Goal: Task Accomplishment & Management: Use online tool/utility

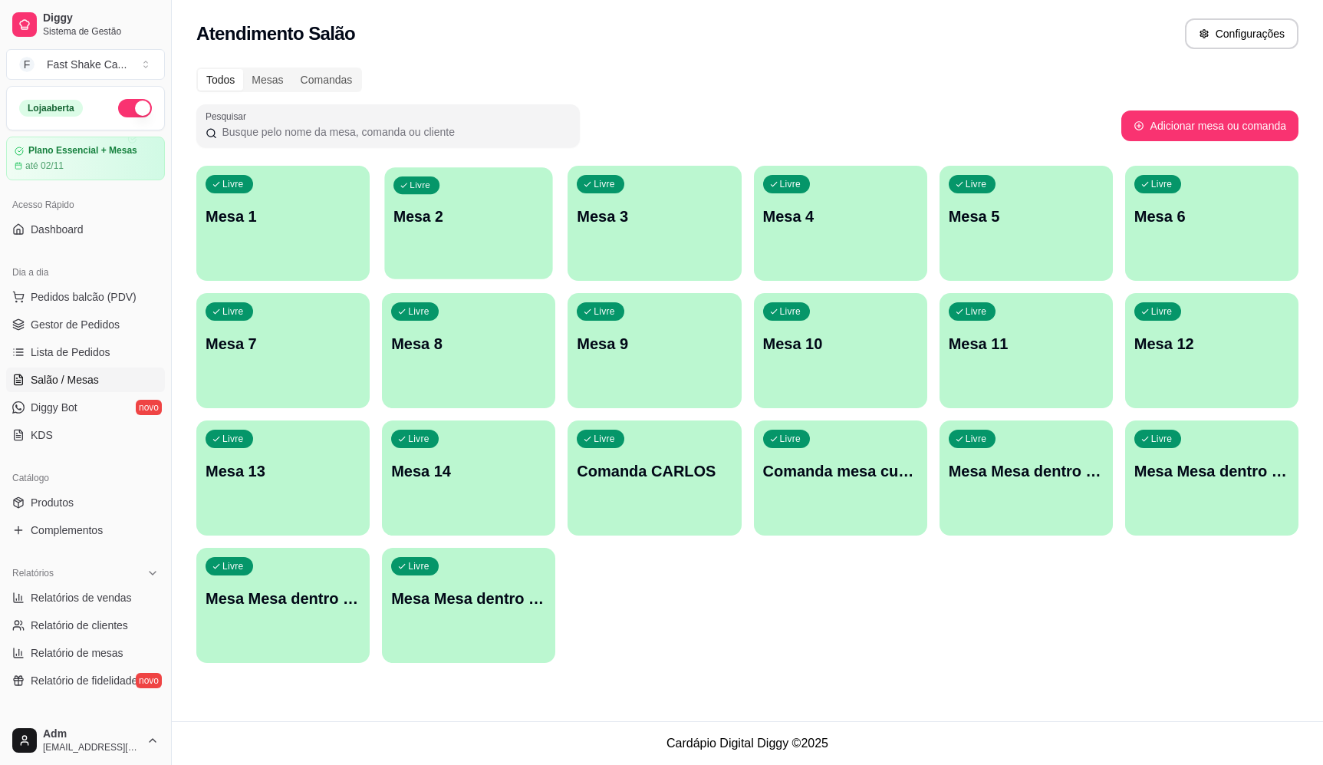
click at [543, 261] on div "Livre Mesa 2" at bounding box center [469, 214] width 168 height 94
click at [623, 219] on p "Mesa 3" at bounding box center [654, 216] width 155 height 21
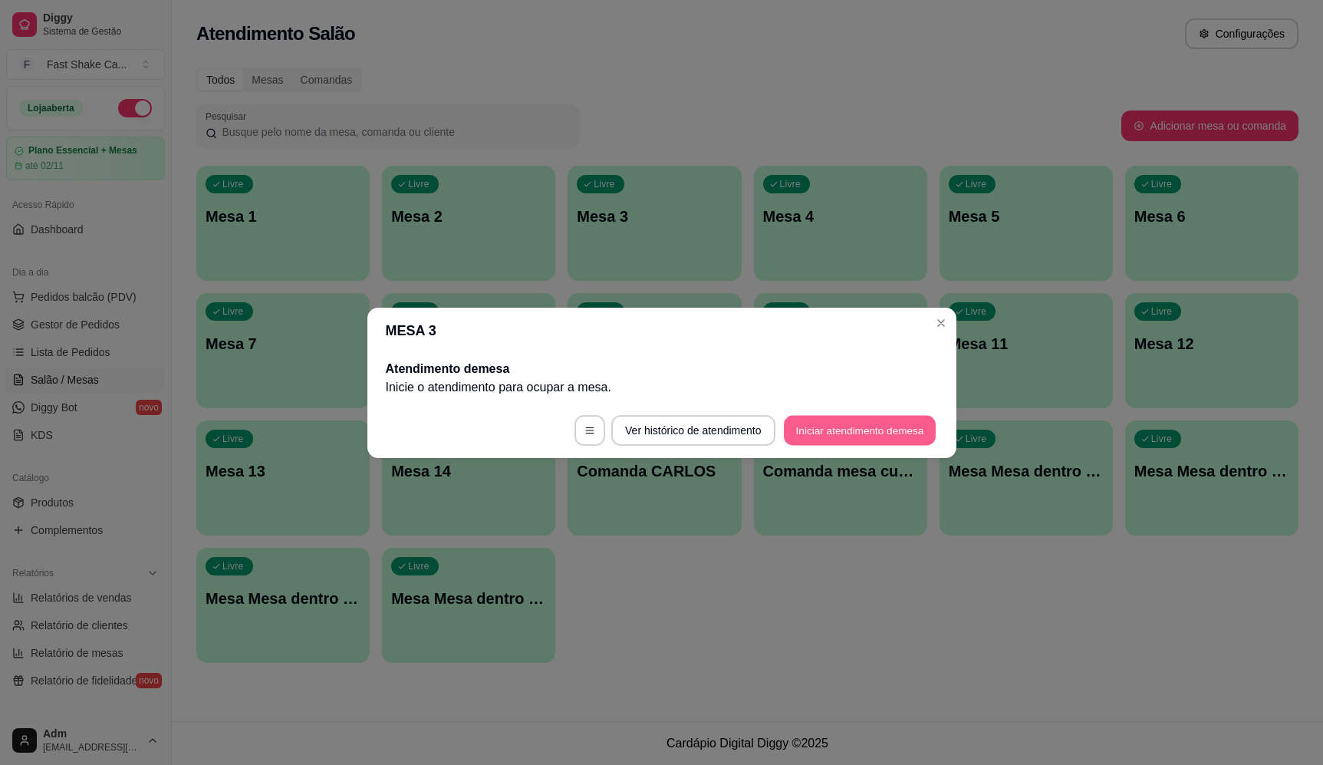
click at [837, 420] on button "Iniciar atendimento de mesa" at bounding box center [860, 430] width 152 height 30
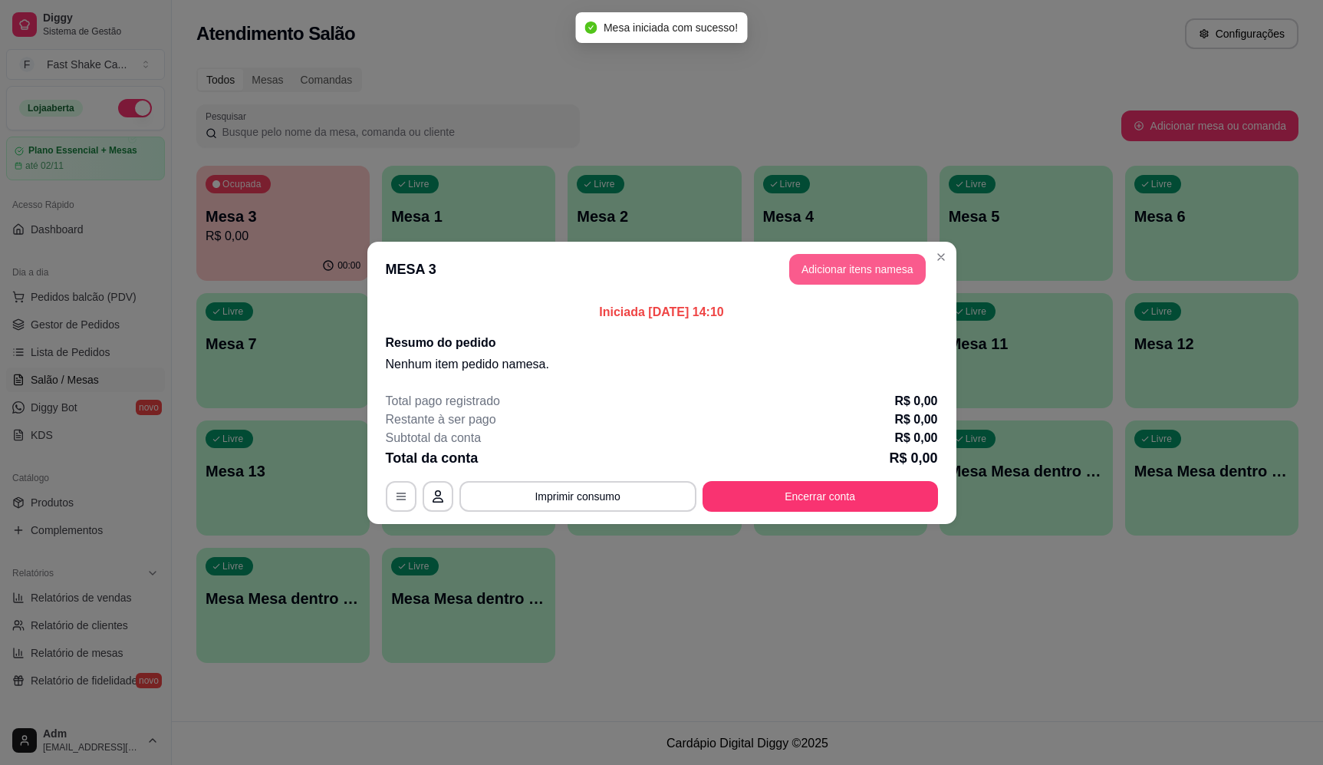
click at [889, 271] on button "Adicionar itens na mesa" at bounding box center [857, 269] width 137 height 31
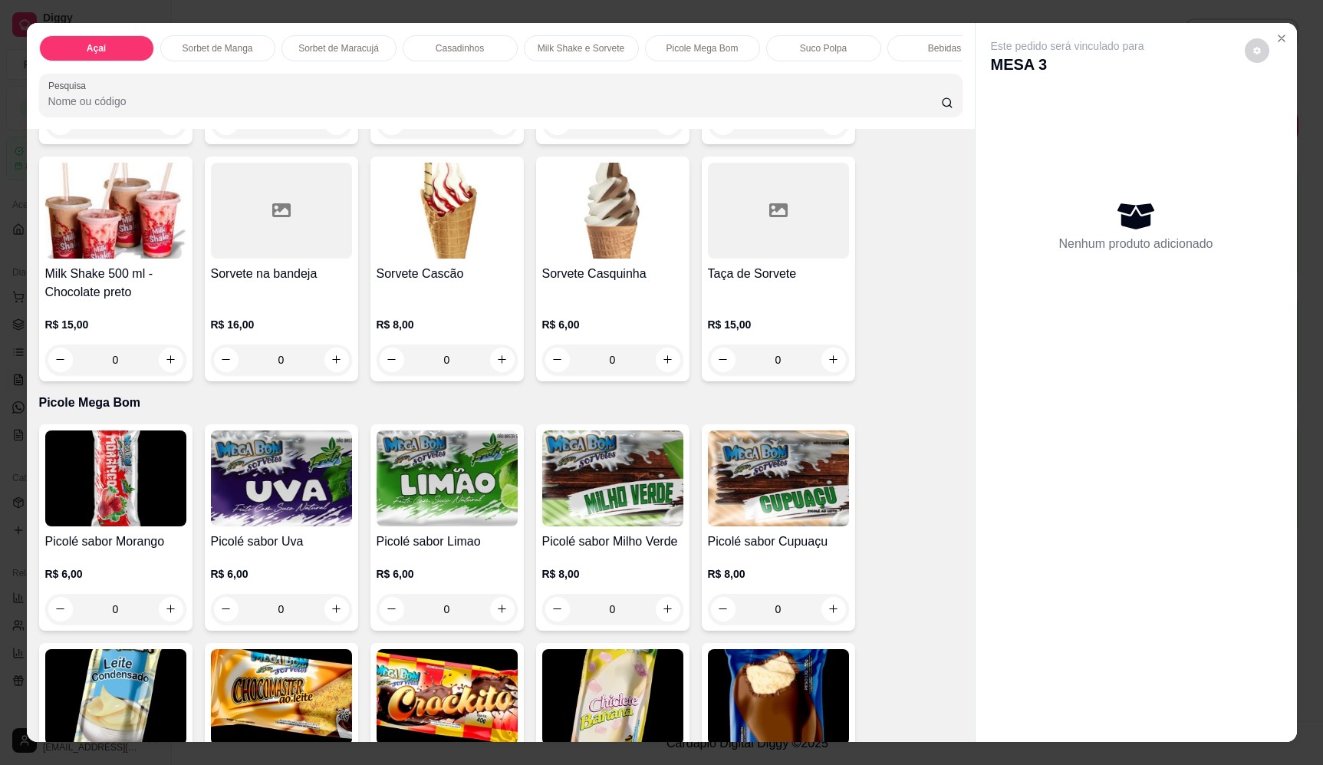
scroll to position [1381, 0]
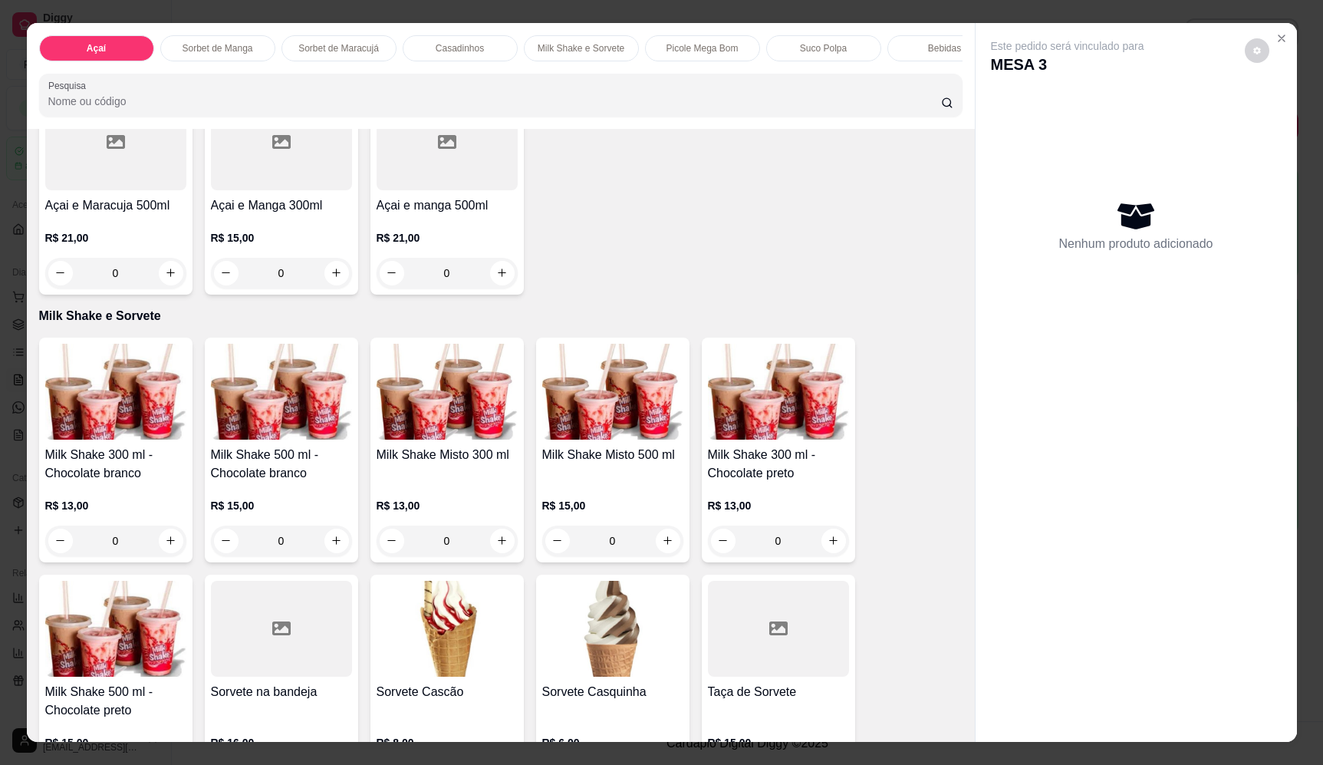
click at [493, 550] on div "0" at bounding box center [447, 541] width 141 height 31
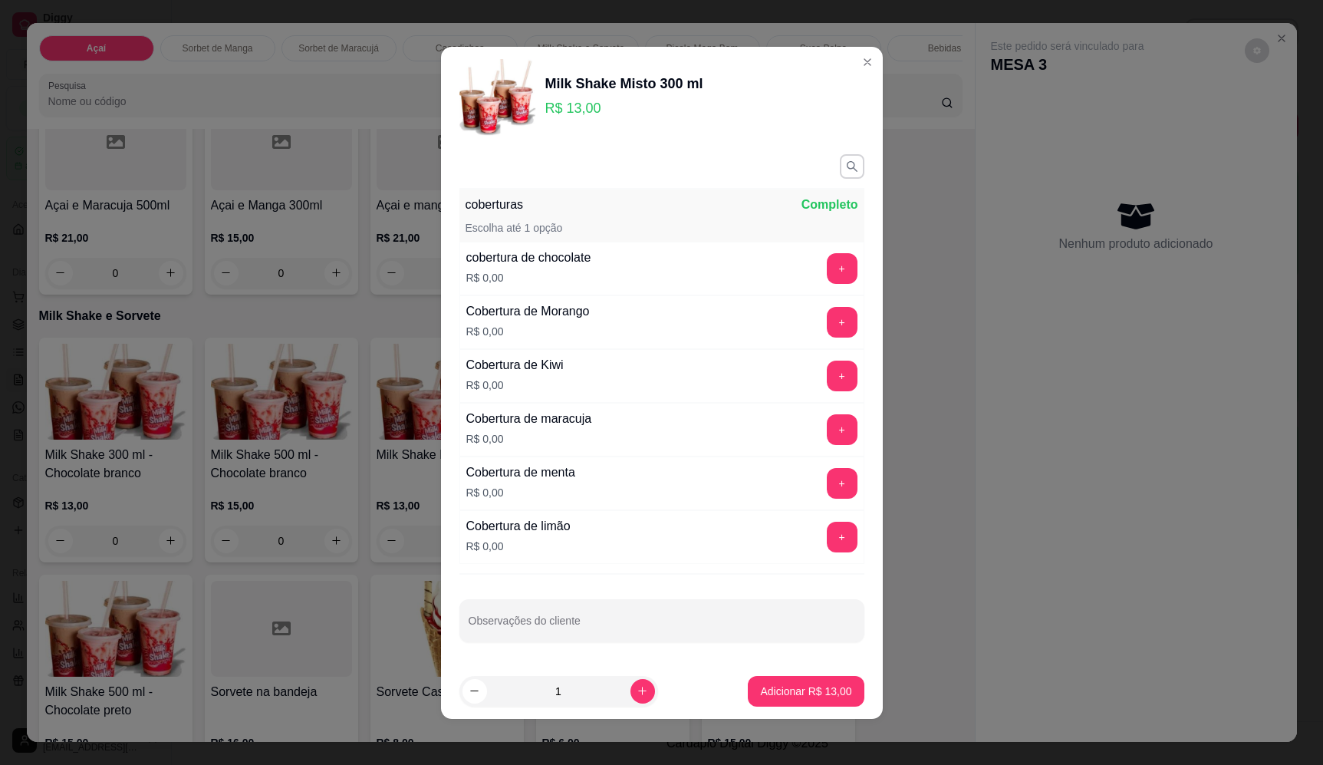
click at [809, 702] on button "Adicionar R$ 13,00" at bounding box center [806, 691] width 116 height 31
type input "1"
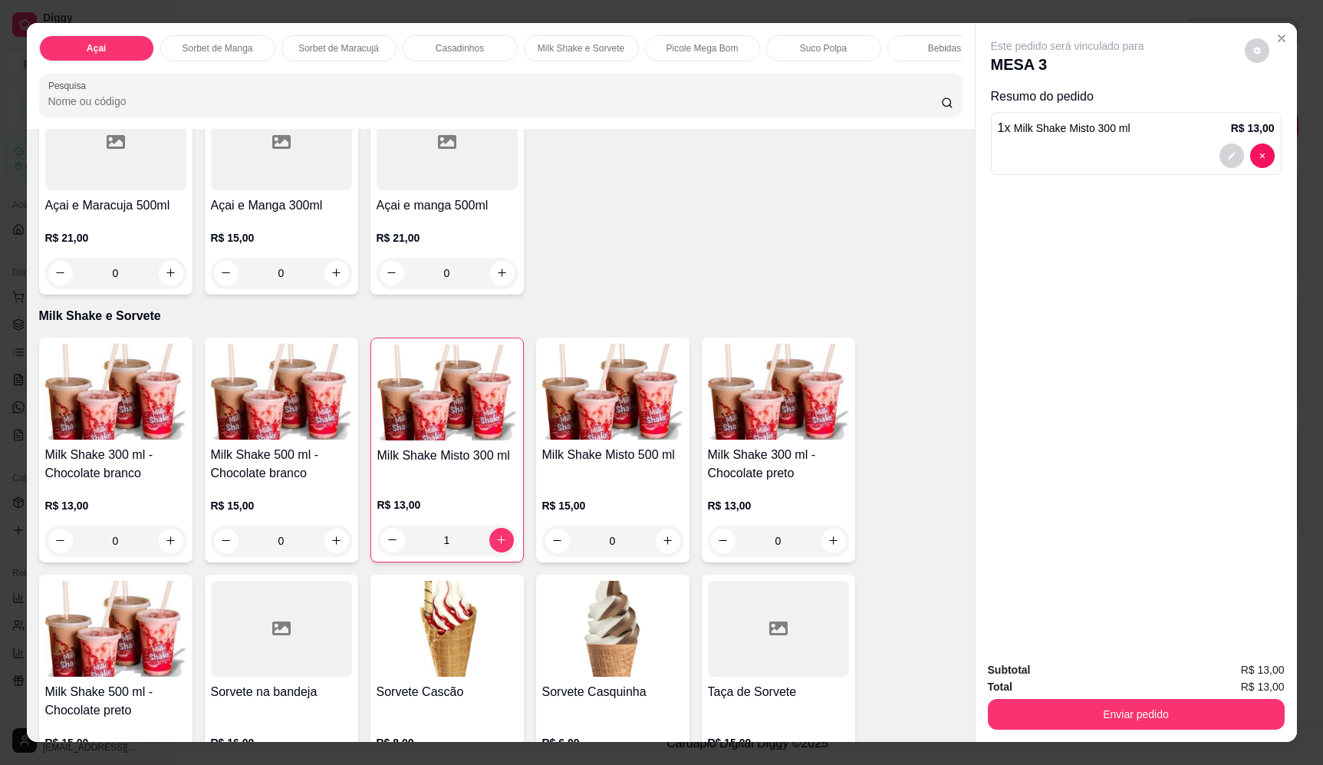
scroll to position [1611, 0]
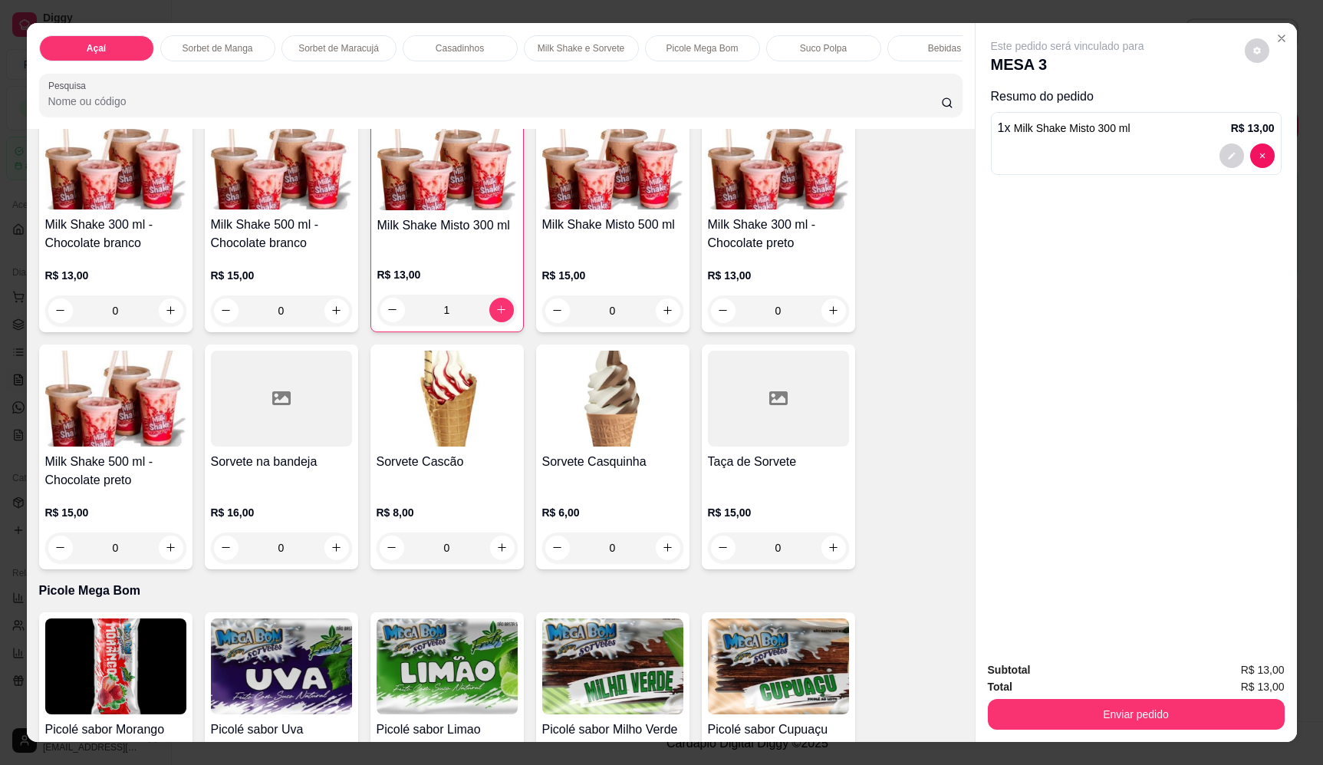
click at [486, 563] on div "0" at bounding box center [447, 547] width 141 height 31
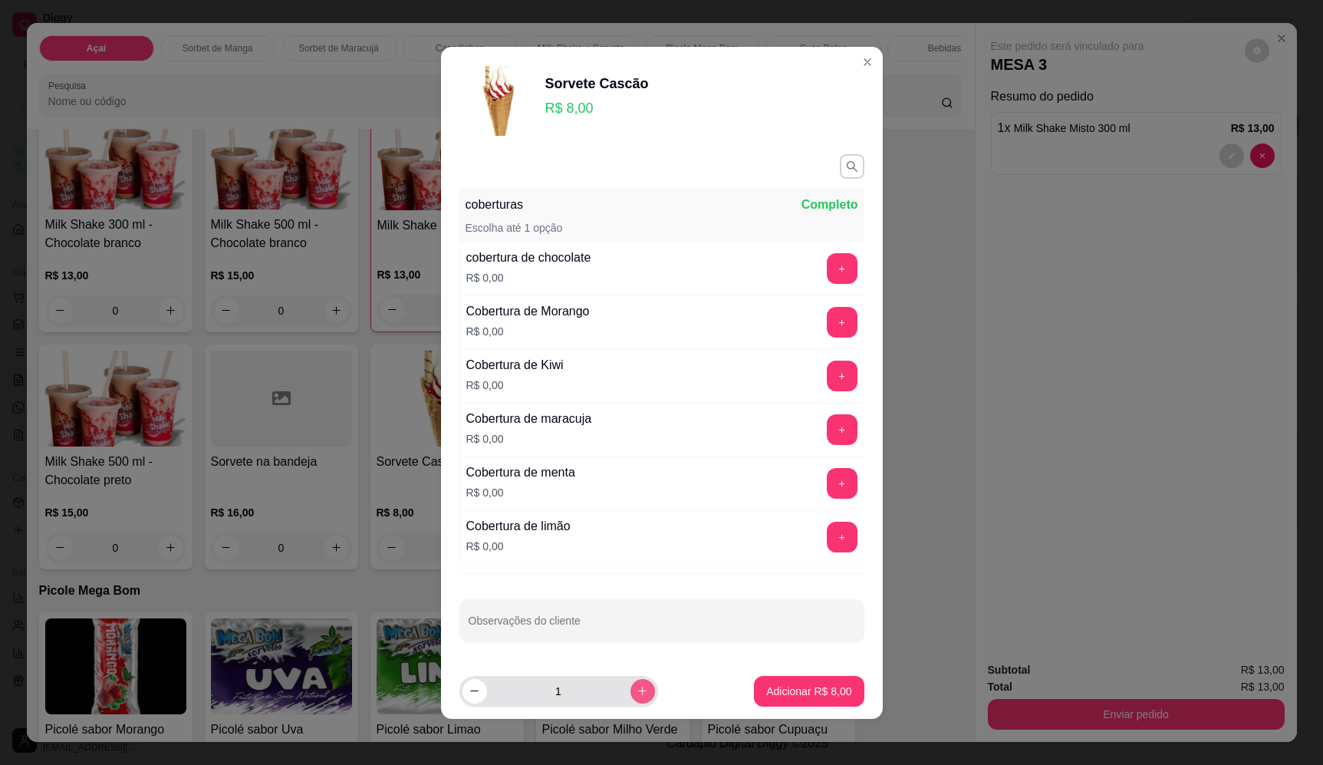
click at [631, 694] on button "increase-product-quantity" at bounding box center [643, 691] width 25 height 25
type input "2"
click at [805, 692] on p "Adicionar R$ 16,00" at bounding box center [805, 691] width 91 height 15
type input "2"
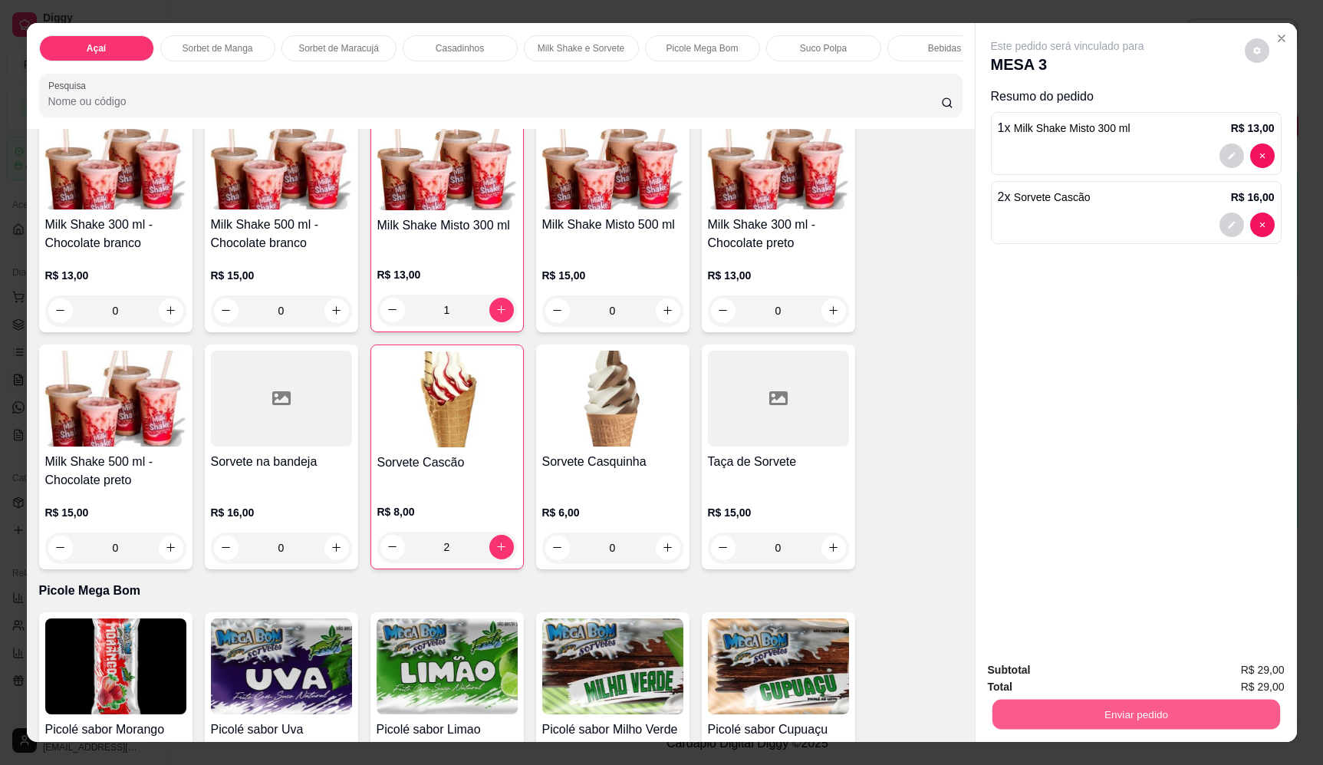
click at [1148, 717] on button "Enviar pedido" at bounding box center [1136, 715] width 288 height 30
click at [1241, 667] on button "Enviar pedido" at bounding box center [1245, 676] width 84 height 28
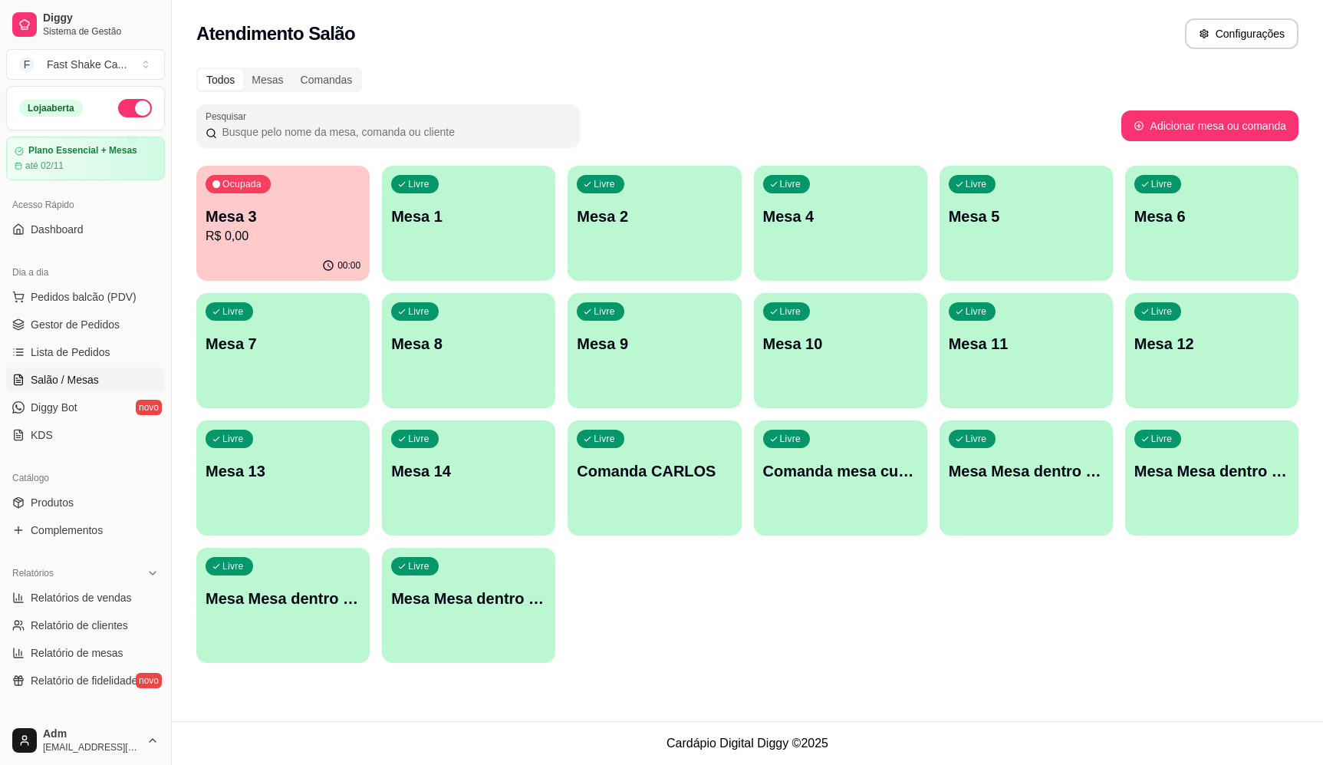
click at [289, 202] on div "Ocupada Mesa 3 R$ 0,00" at bounding box center [282, 208] width 173 height 85
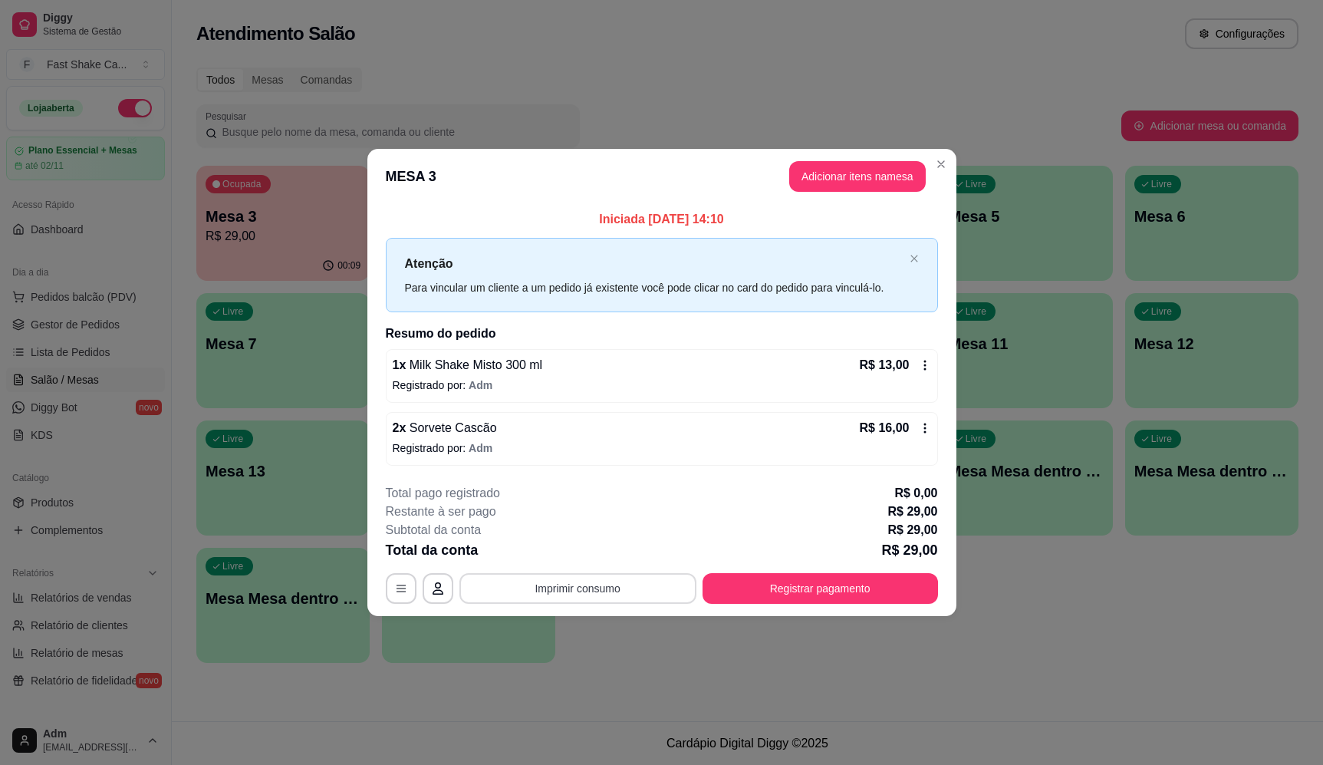
click at [600, 569] on div "**********" at bounding box center [662, 544] width 552 height 120
click at [592, 598] on button "Imprimir consumo" at bounding box center [578, 588] width 237 height 31
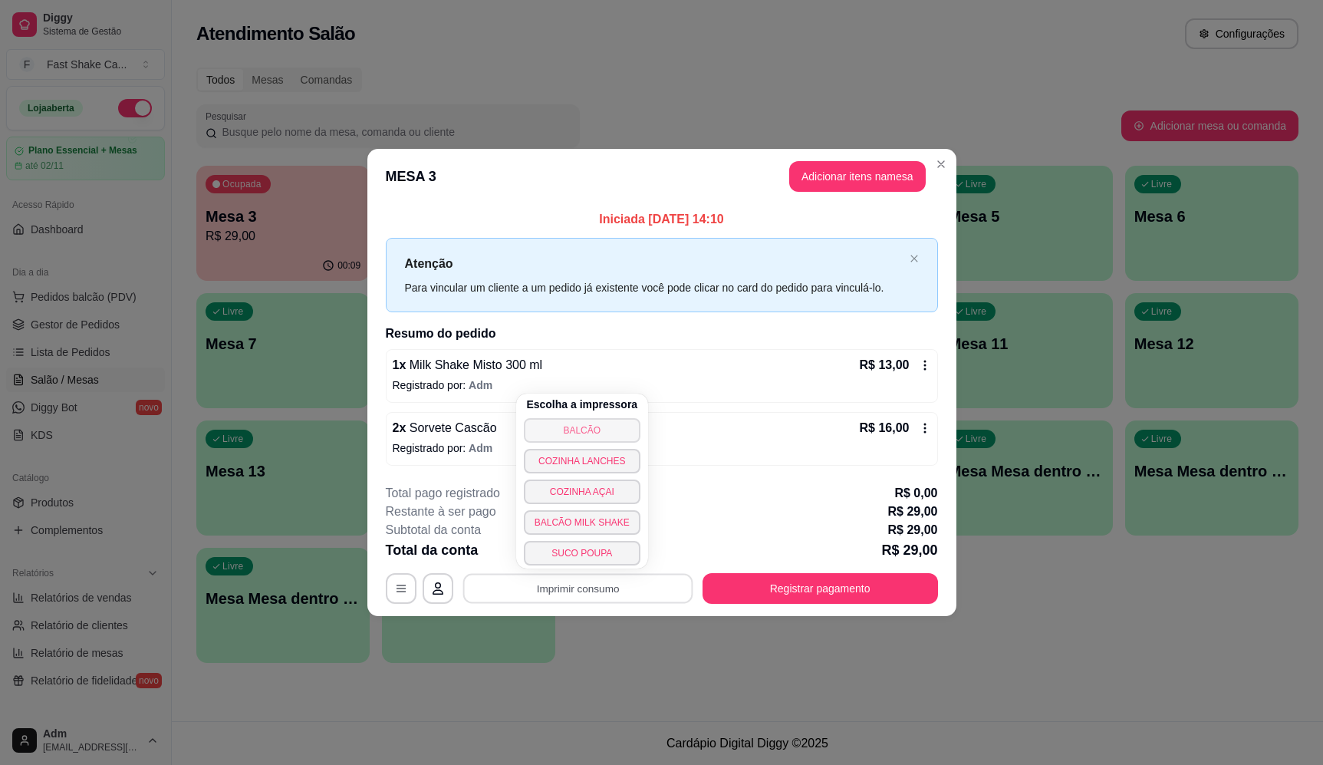
click at [615, 430] on button "BALCÃO" at bounding box center [582, 430] width 117 height 25
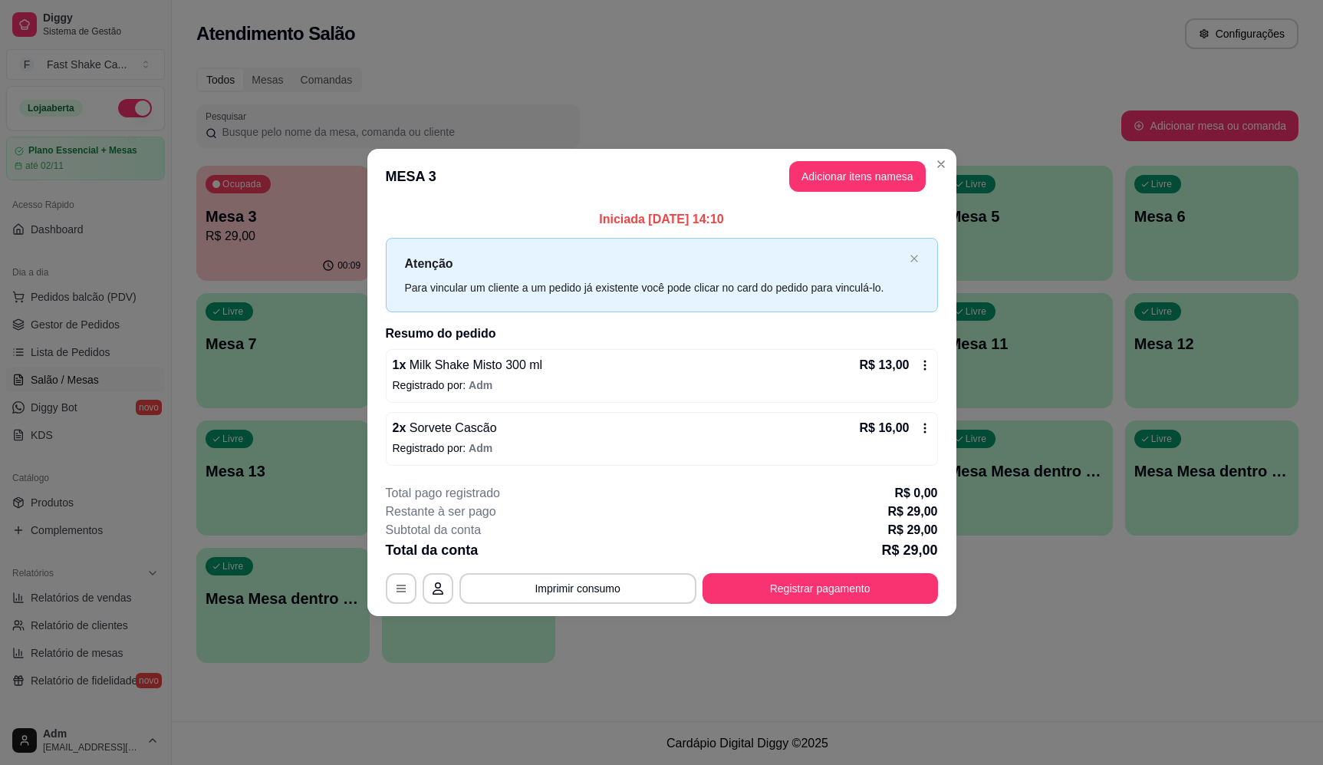
drag, startPoint x: 769, startPoint y: 571, endPoint x: 777, endPoint y: 578, distance: 11.4
click at [771, 572] on div "**********" at bounding box center [662, 544] width 552 height 120
click at [780, 583] on button "Registrar pagamento" at bounding box center [820, 589] width 229 height 30
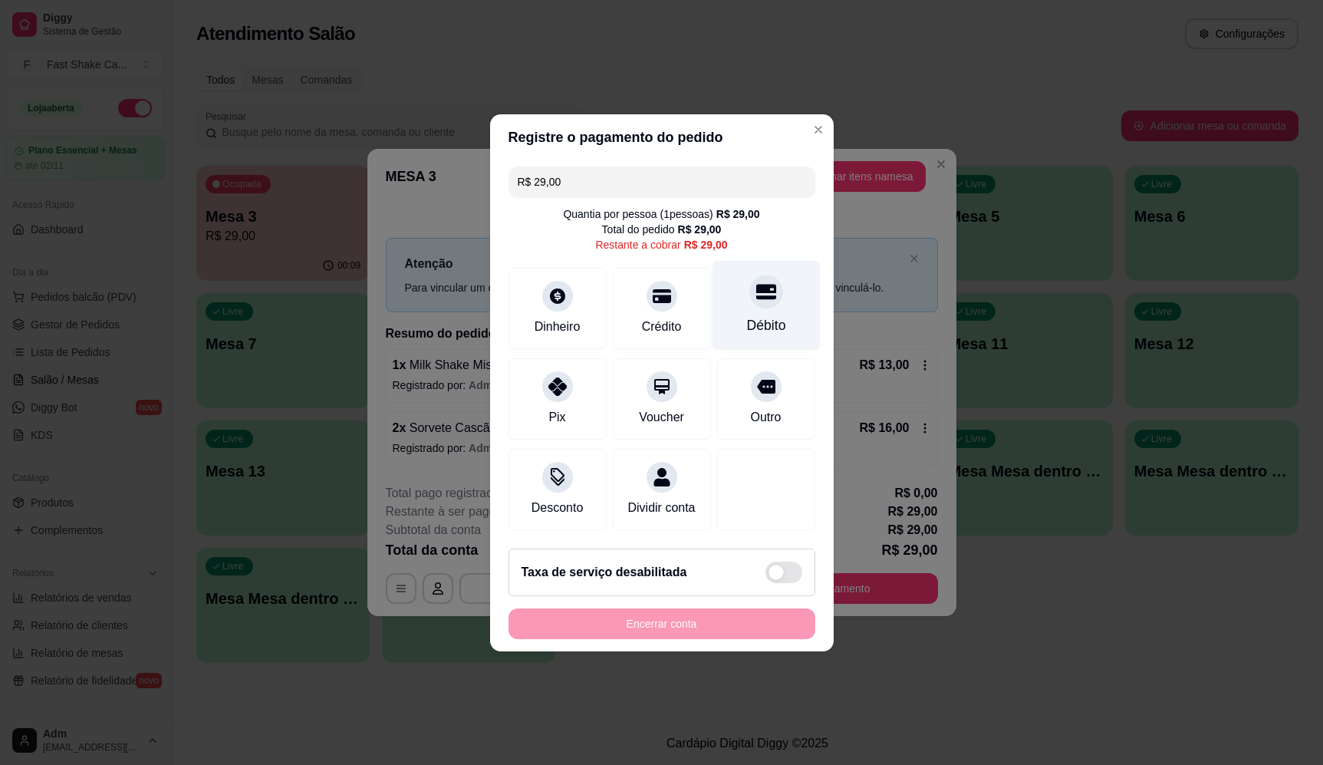
click at [758, 270] on div "Débito" at bounding box center [766, 305] width 108 height 90
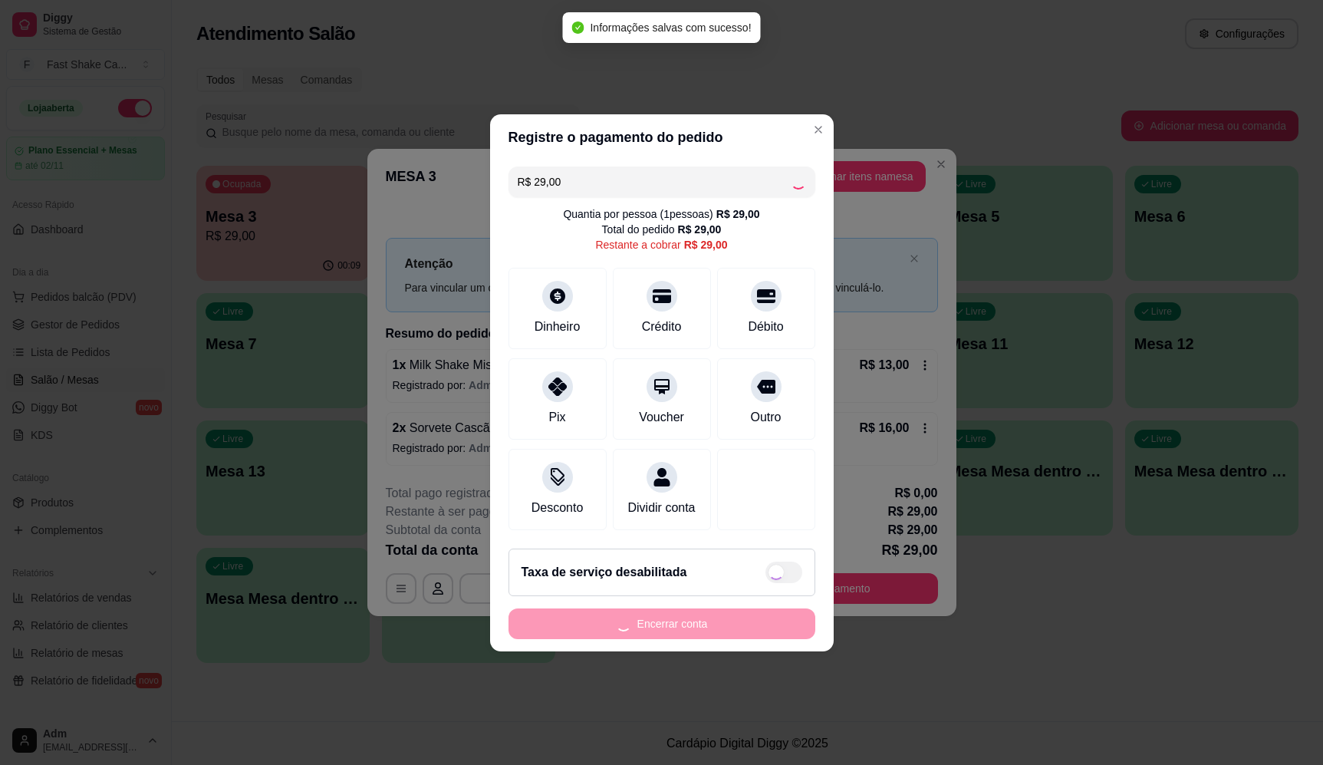
type input "R$ 0,00"
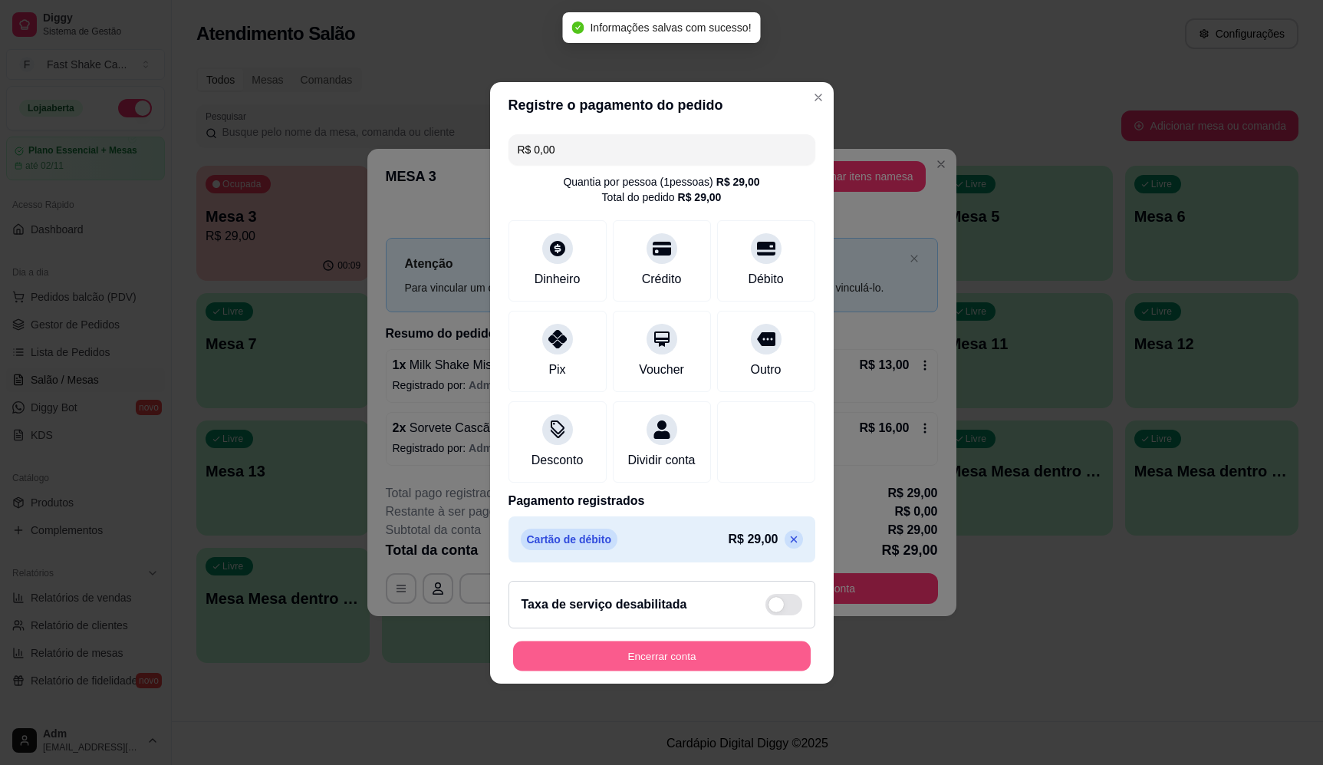
click at [687, 658] on button "Encerrar conta" at bounding box center [662, 656] width 298 height 30
